Goal: Navigation & Orientation: Find specific page/section

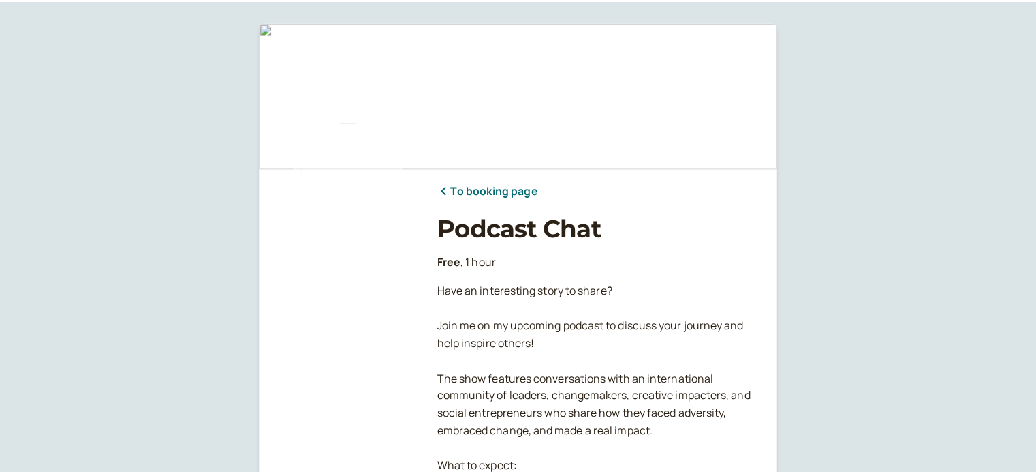
scroll to position [200, 0]
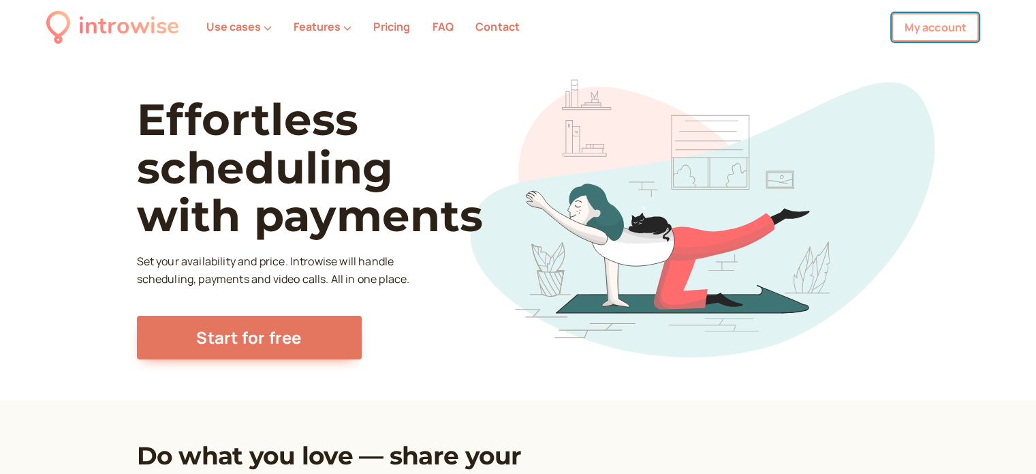
click at [962, 34] on link "My account" at bounding box center [935, 27] width 87 height 29
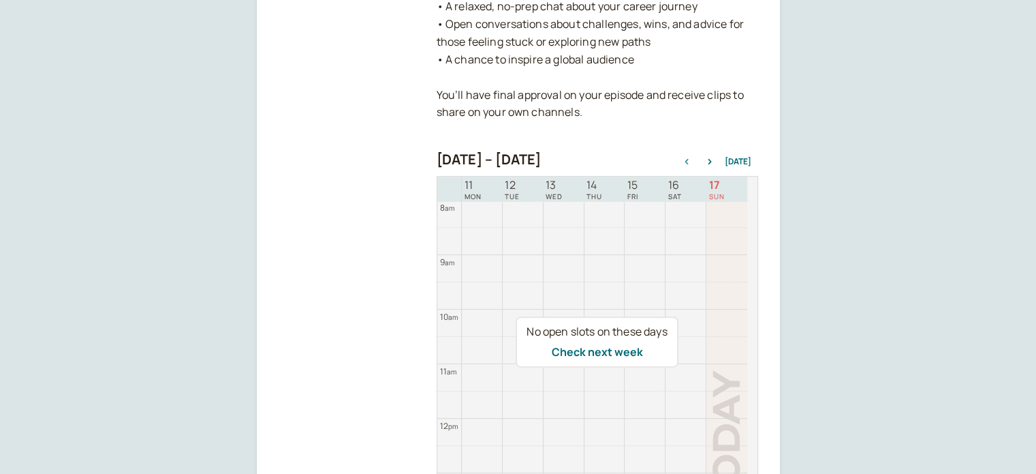
scroll to position [466, 0]
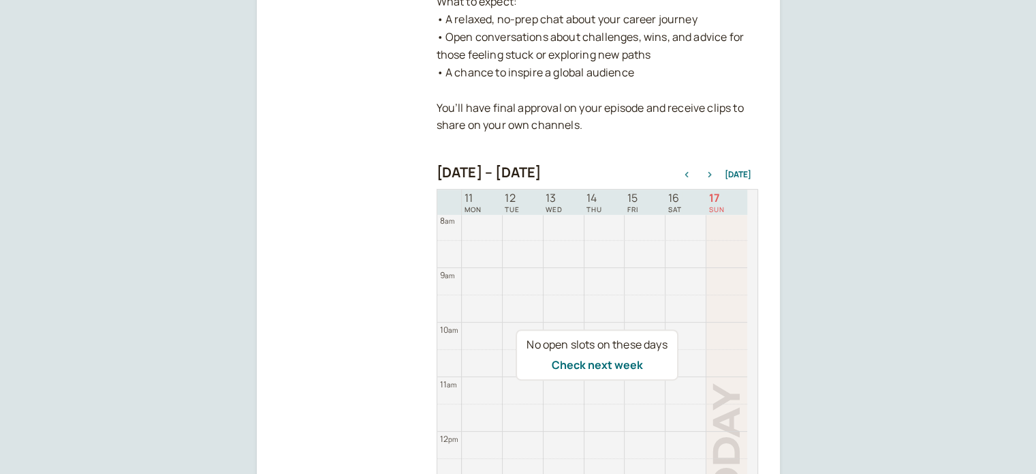
click at [710, 176] on icon "button" at bounding box center [710, 174] width 16 height 5
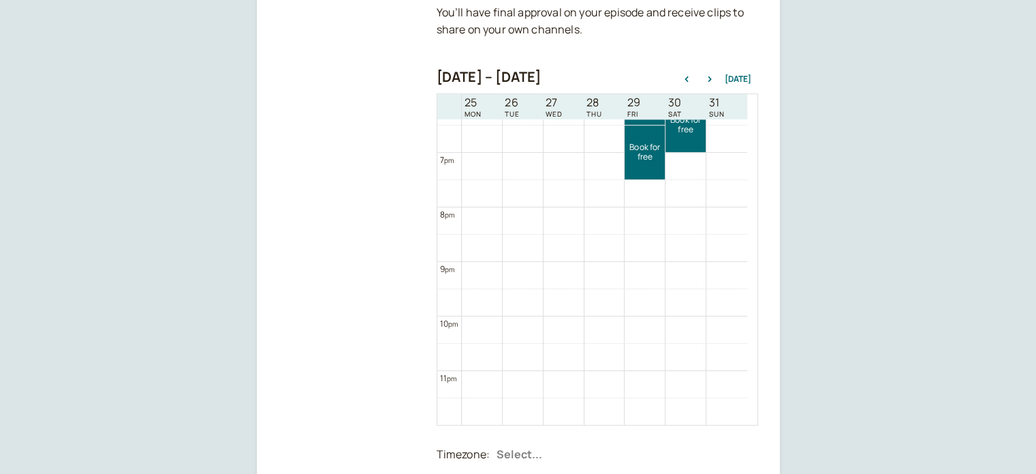
scroll to position [798, 0]
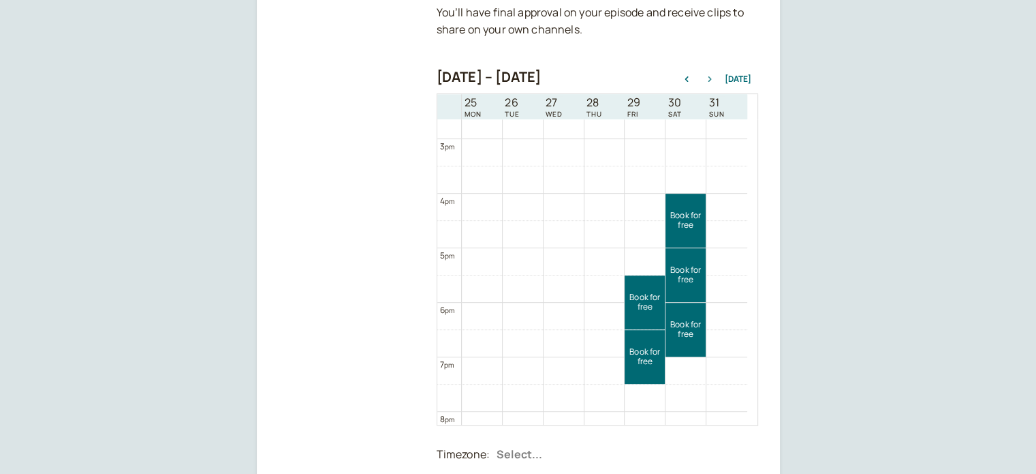
click at [711, 80] on icon "button" at bounding box center [709, 78] width 3 height 5
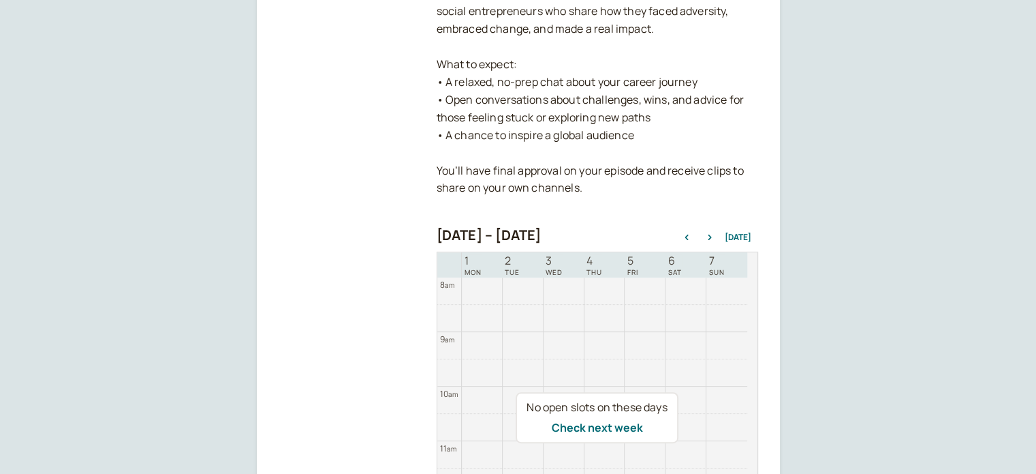
scroll to position [63, 0]
